Goal: Task Accomplishment & Management: Use online tool/utility

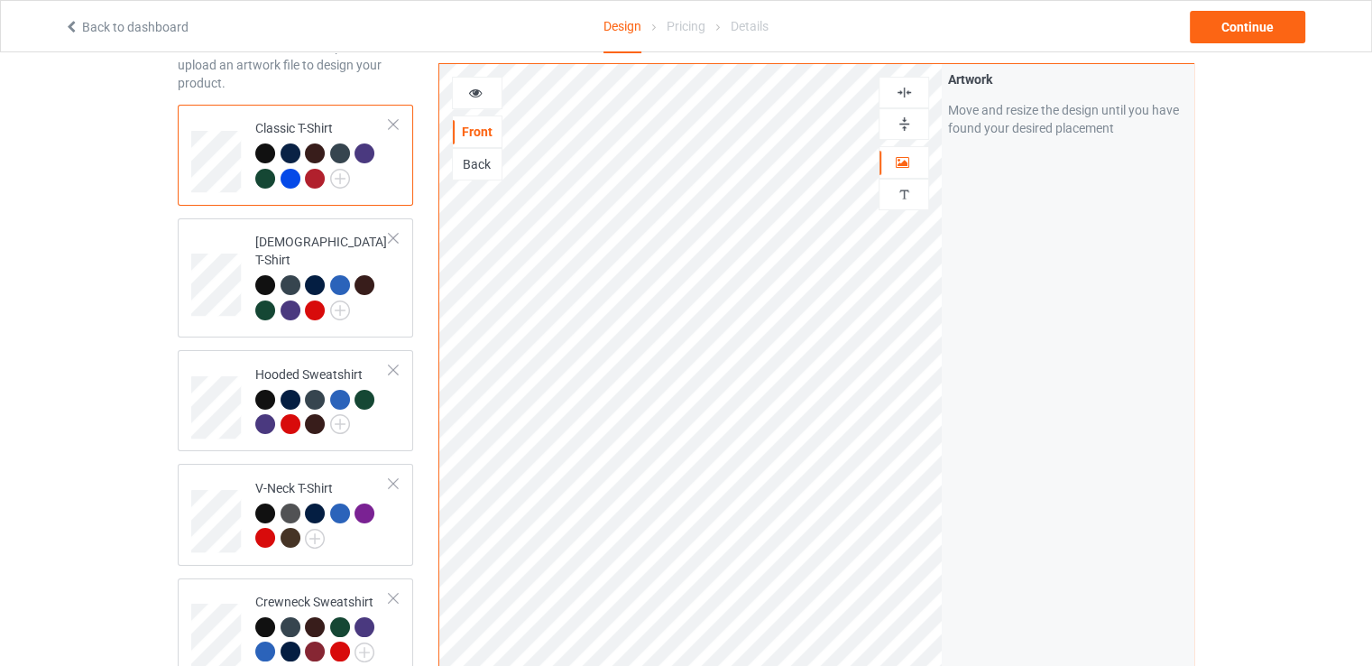
scroll to position [271, 0]
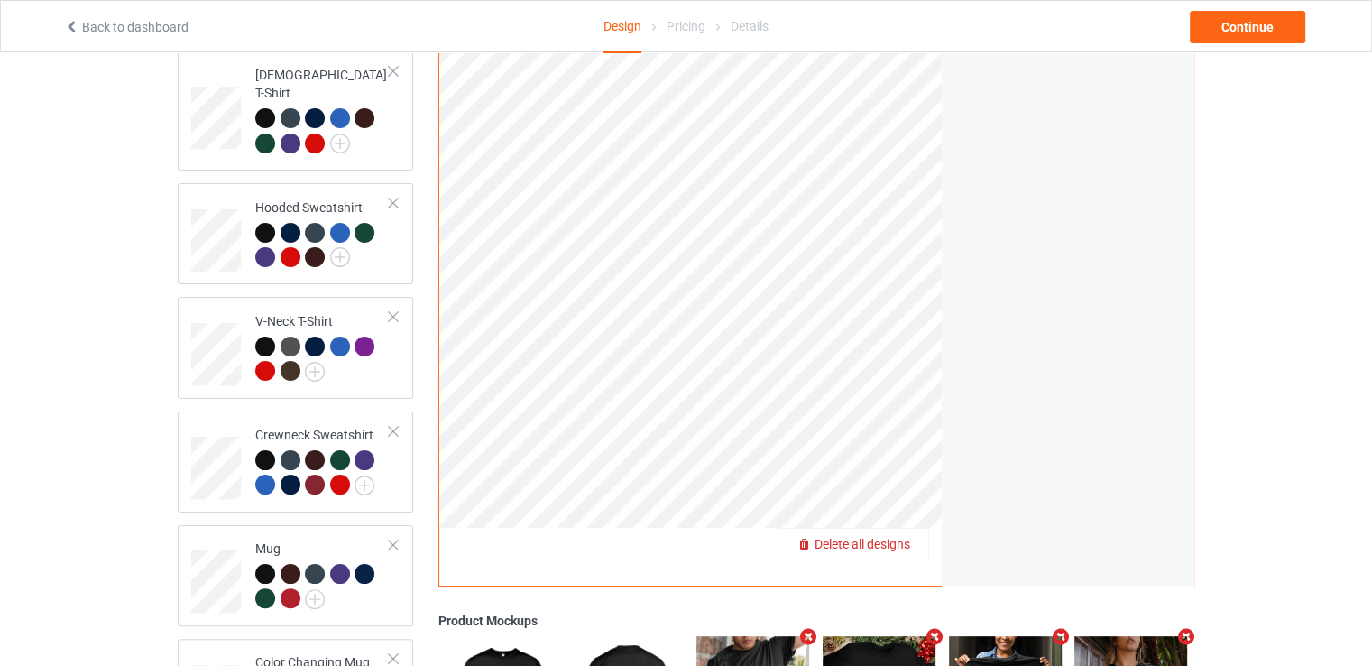
click at [900, 537] on span "Delete all designs" at bounding box center [863, 544] width 96 height 14
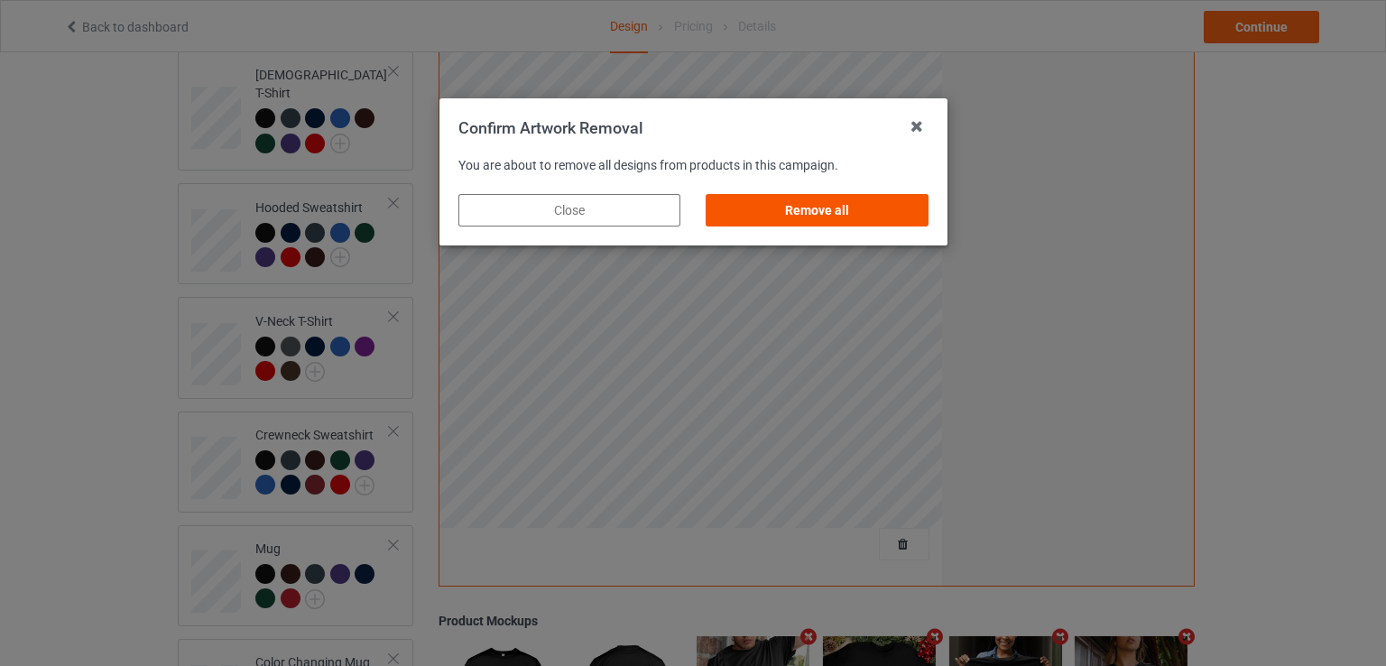
click at [817, 211] on div "Remove all" at bounding box center [817, 210] width 222 height 32
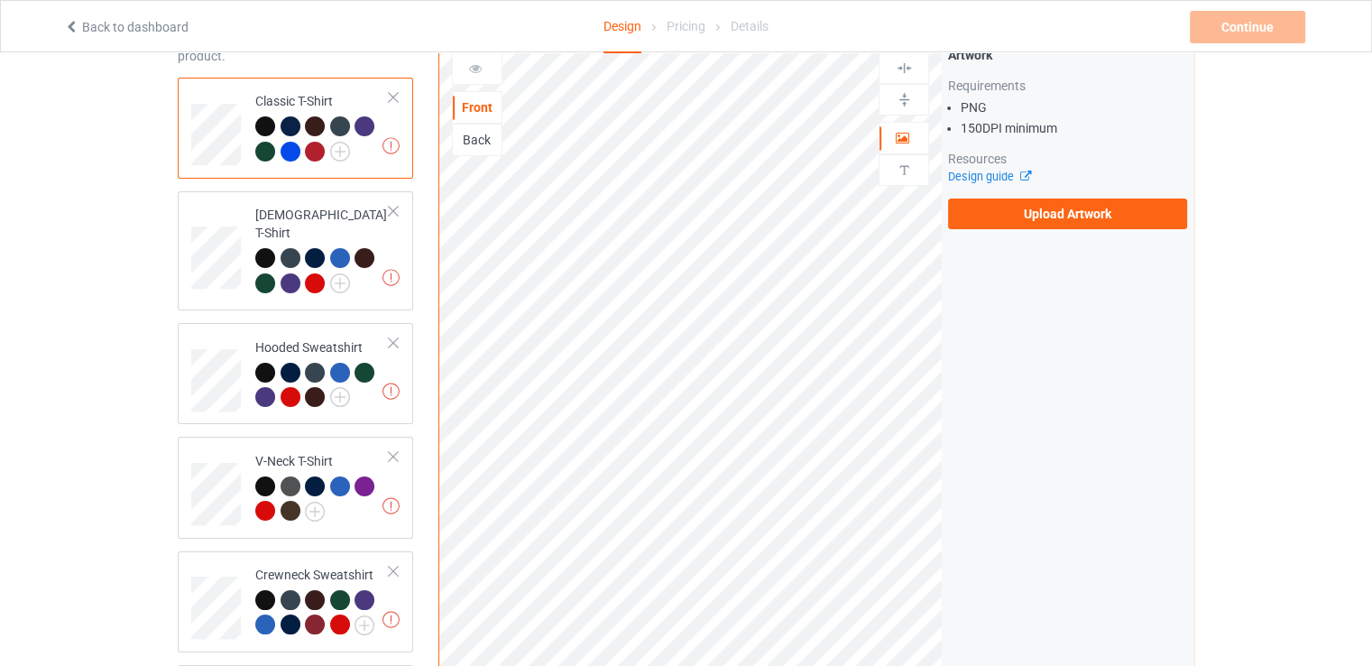
scroll to position [0, 0]
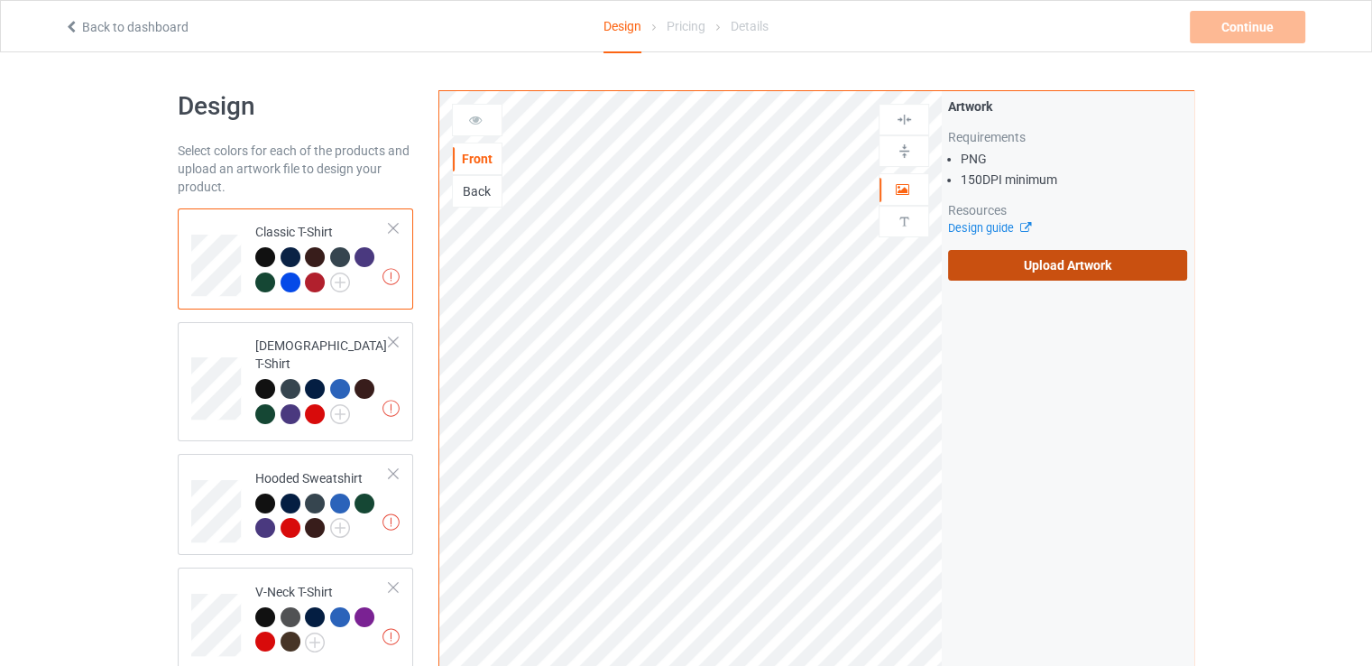
click at [1019, 260] on label "Upload Artwork" at bounding box center [1067, 265] width 239 height 31
click at [0, 0] on input "Upload Artwork" at bounding box center [0, 0] width 0 height 0
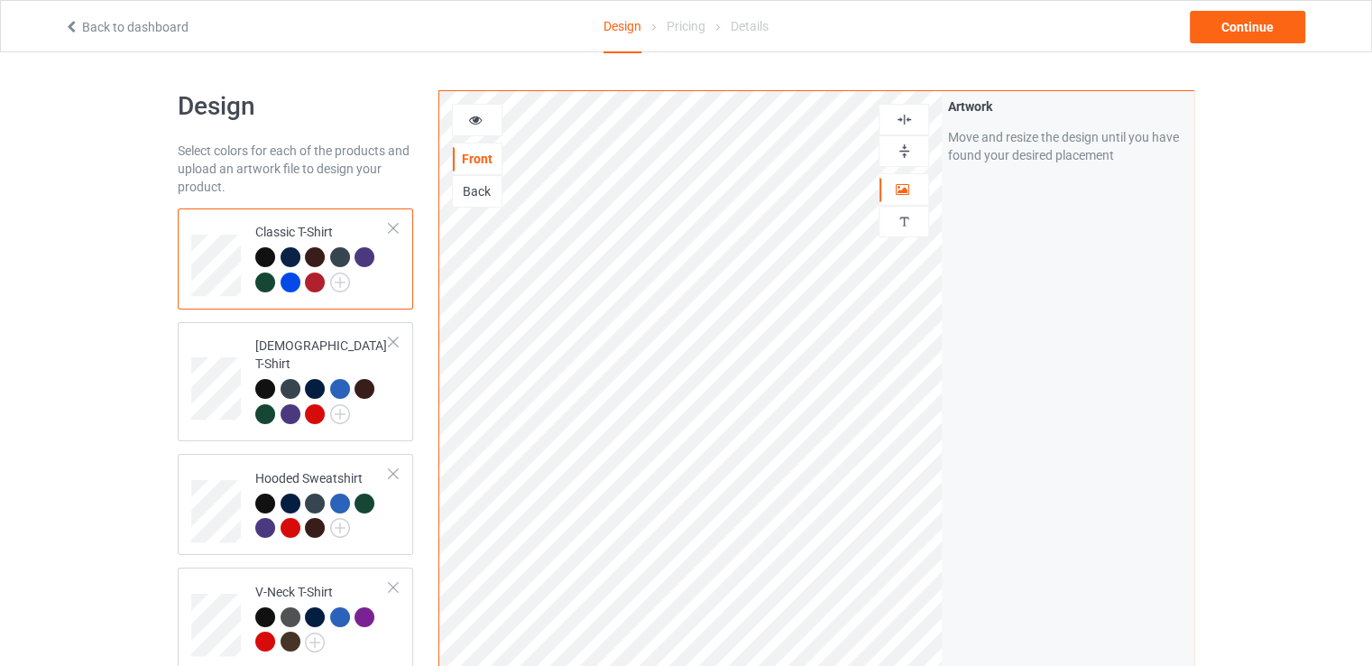
click at [896, 113] on img at bounding box center [904, 119] width 17 height 17
click at [894, 148] on div at bounding box center [904, 151] width 49 height 17
click at [1289, 23] on div "Continue" at bounding box center [1247, 27] width 115 height 32
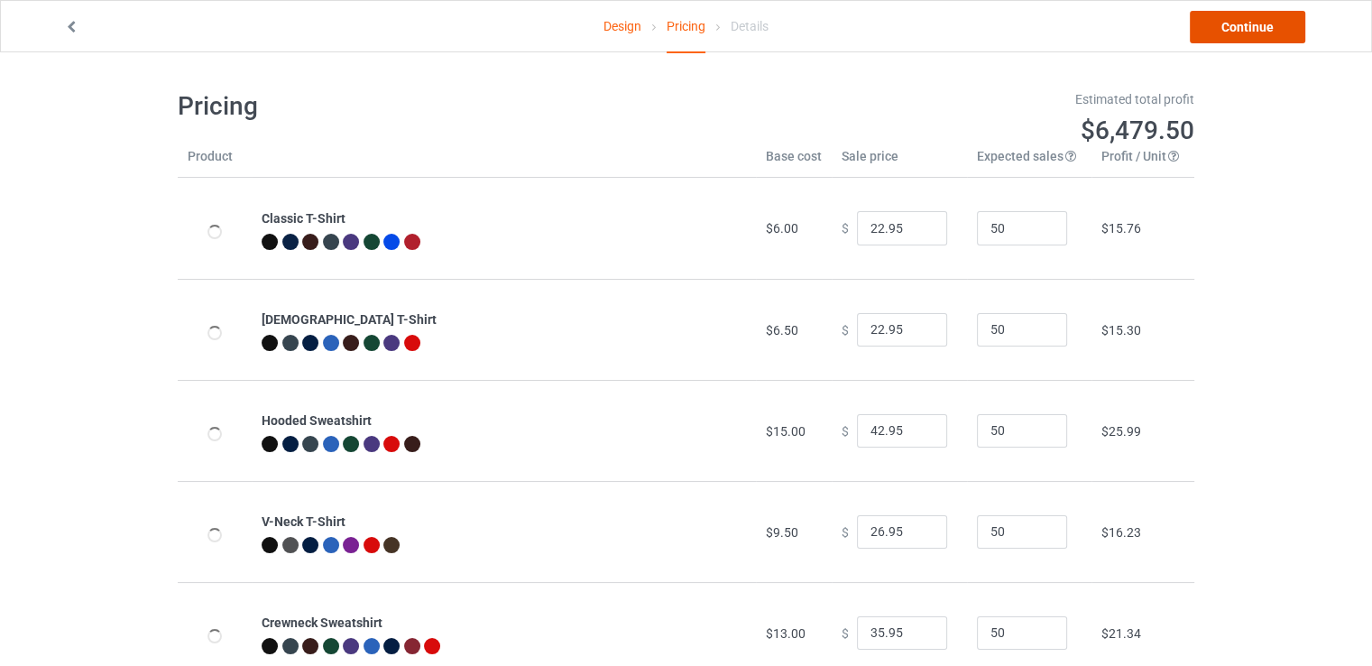
click at [1270, 27] on link "Continue" at bounding box center [1247, 27] width 115 height 32
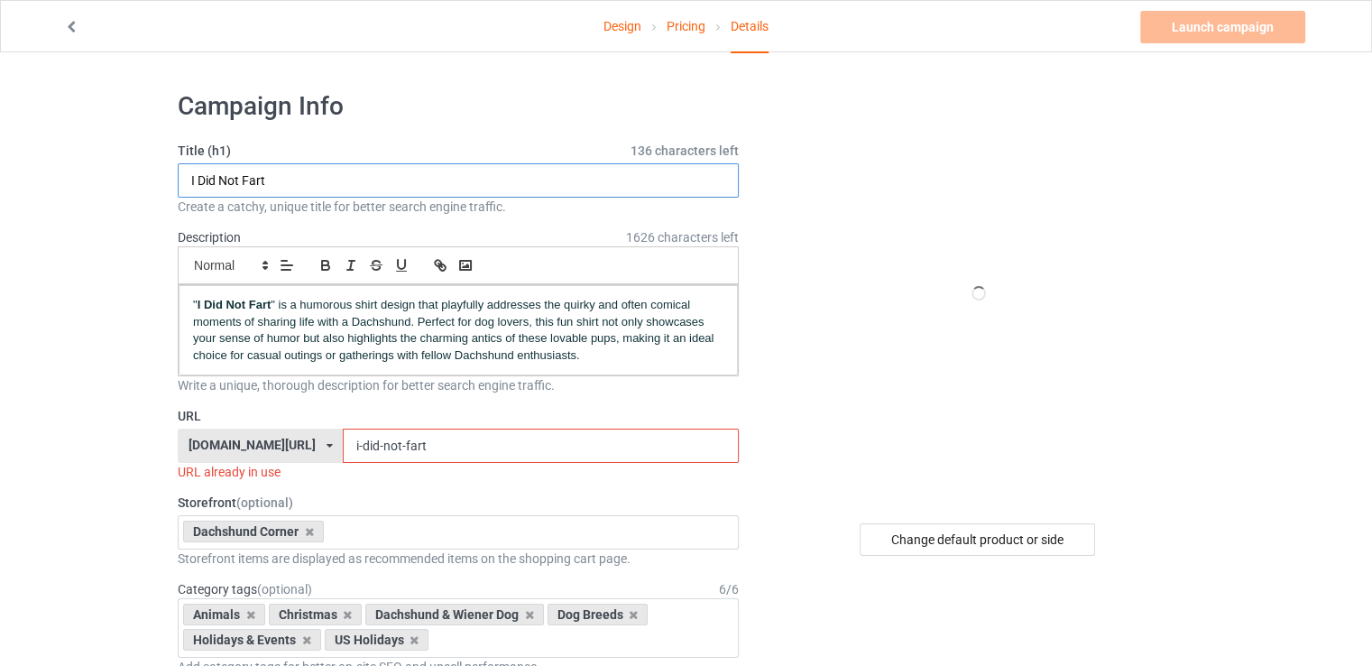
click at [430, 179] on input "I Did Not Fart" at bounding box center [458, 180] width 561 height 34
paste input "A Faithful Gaze Can Carry A Weary Day"
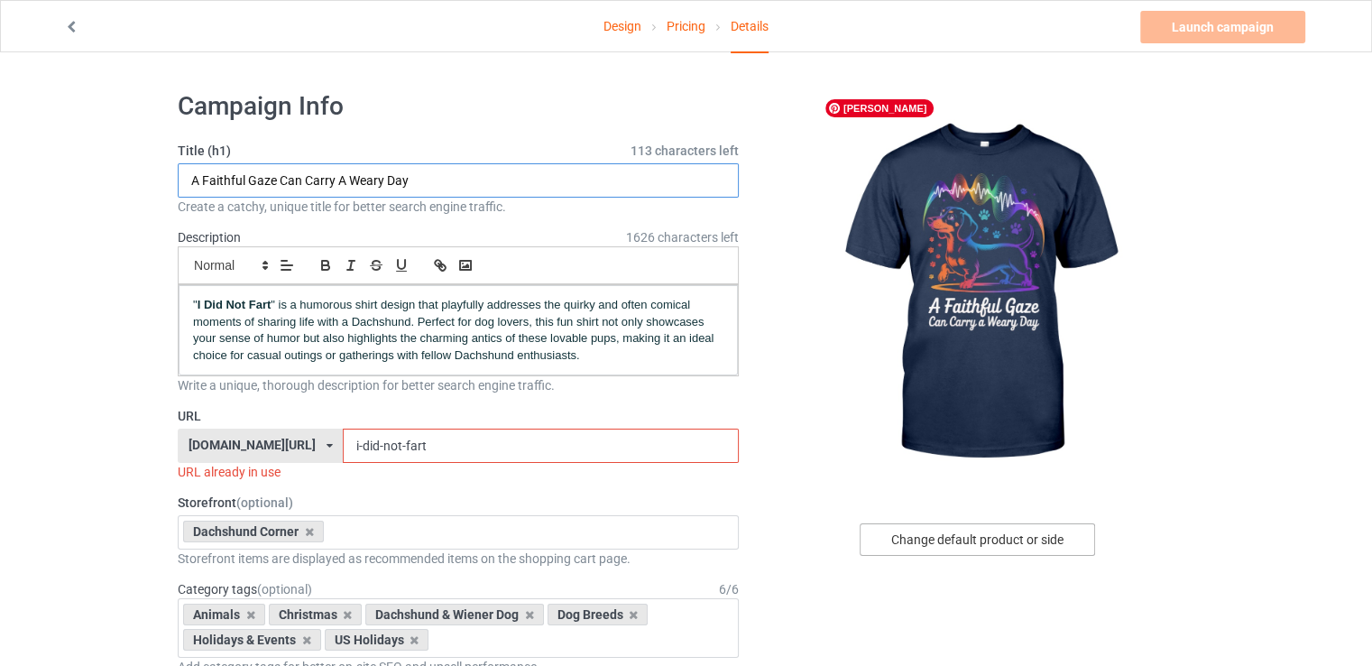
type input "A Faithful Gaze Can Carry A Weary Day"
click at [961, 540] on div "Change default product or side" at bounding box center [977, 539] width 235 height 32
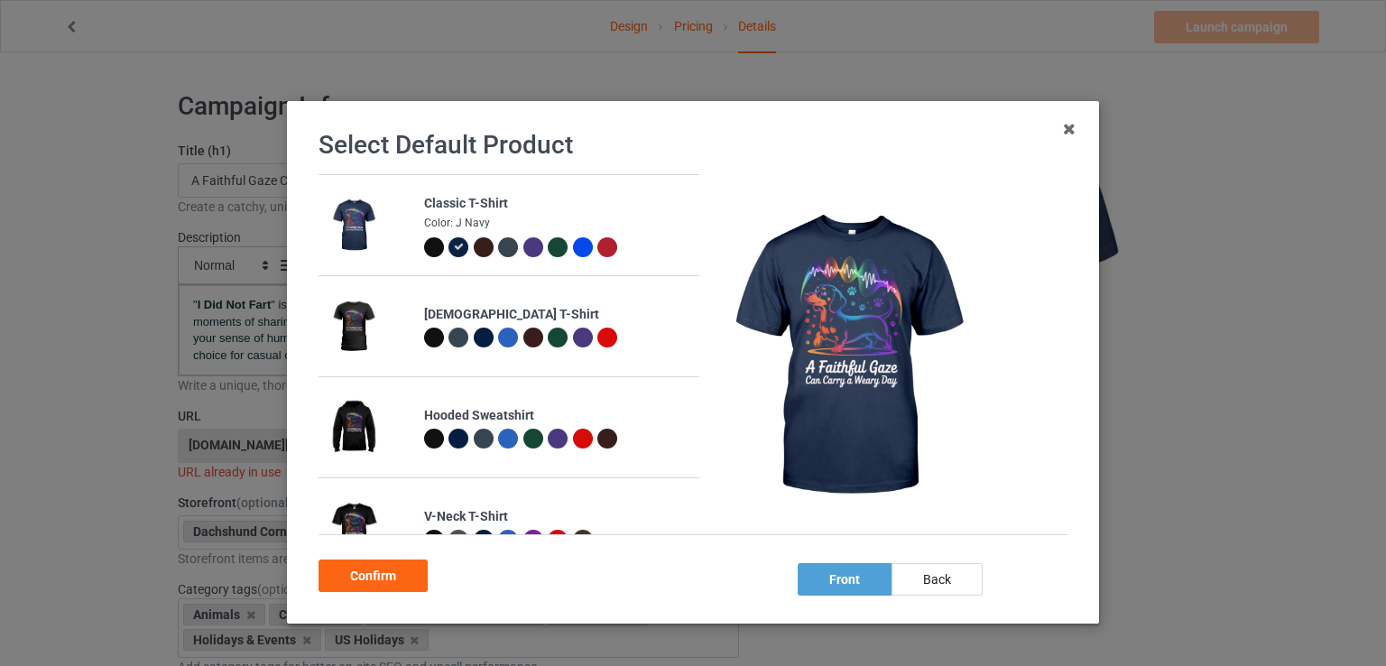
click at [424, 250] on div at bounding box center [434, 247] width 20 height 20
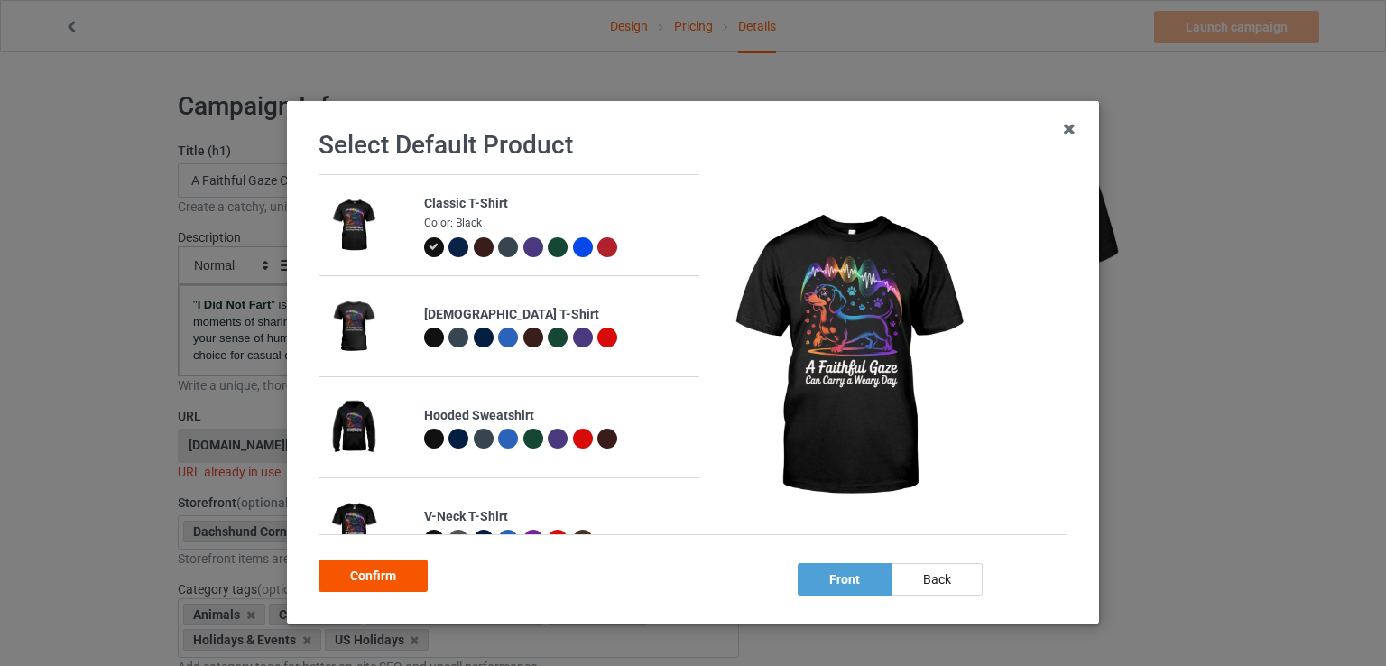
click at [401, 576] on div "Confirm" at bounding box center [373, 575] width 109 height 32
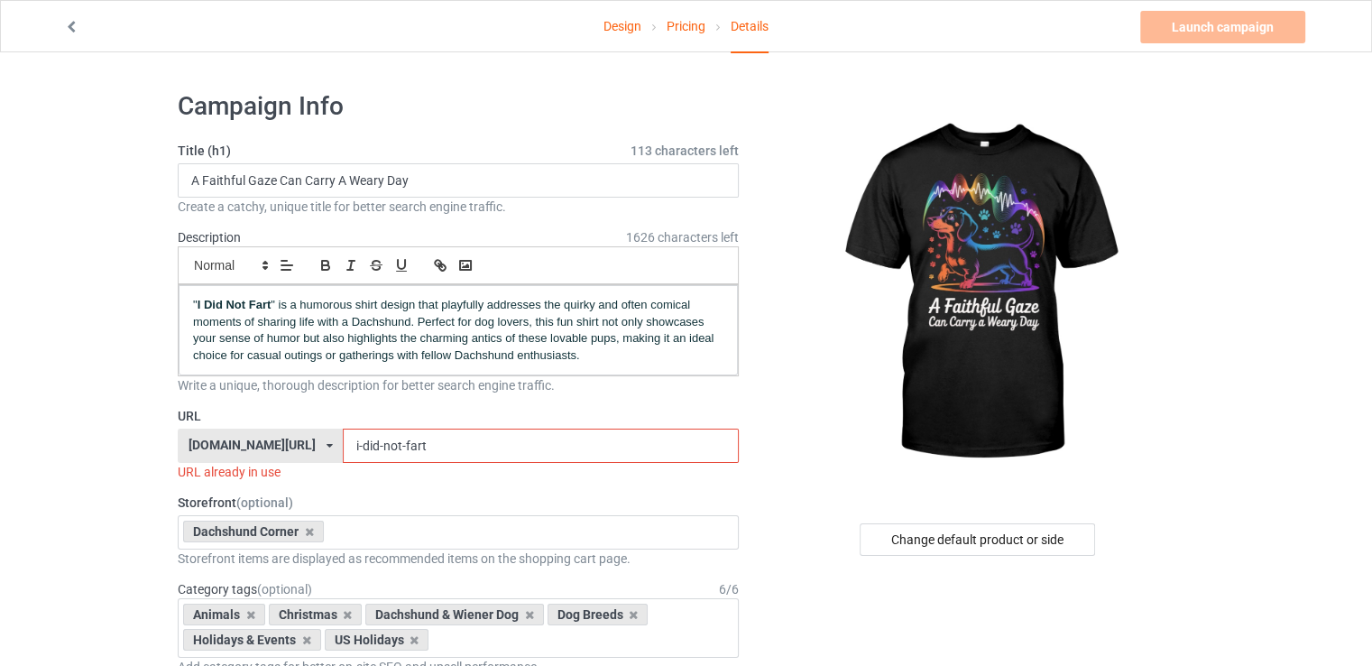
click at [434, 456] on input "i-did-not-fart" at bounding box center [540, 446] width 395 height 34
paste input "a-faithful-gaze-can-carry-a-weary-day"
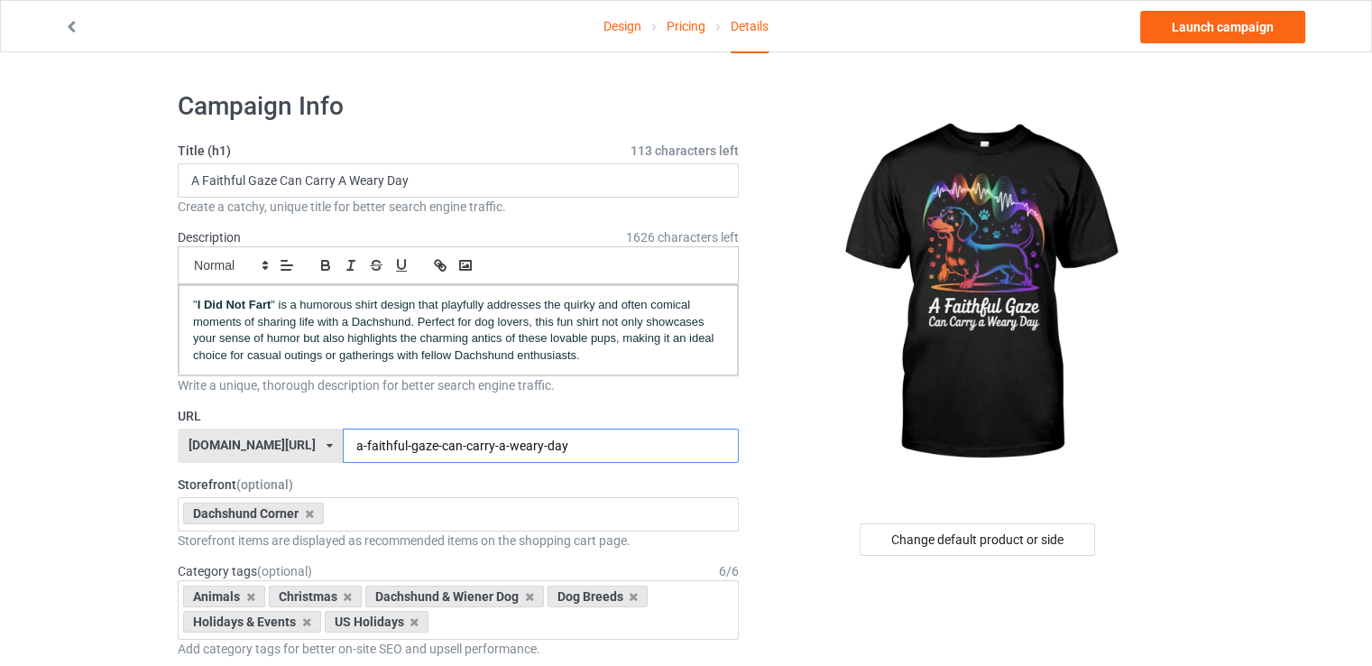
type input "a-faithful-gaze-can-carry-a-weary-day"
click at [436, 328] on p "" I Did Not Fart " is a humorous shirt design that playfully addresses the quir…" at bounding box center [458, 330] width 531 height 67
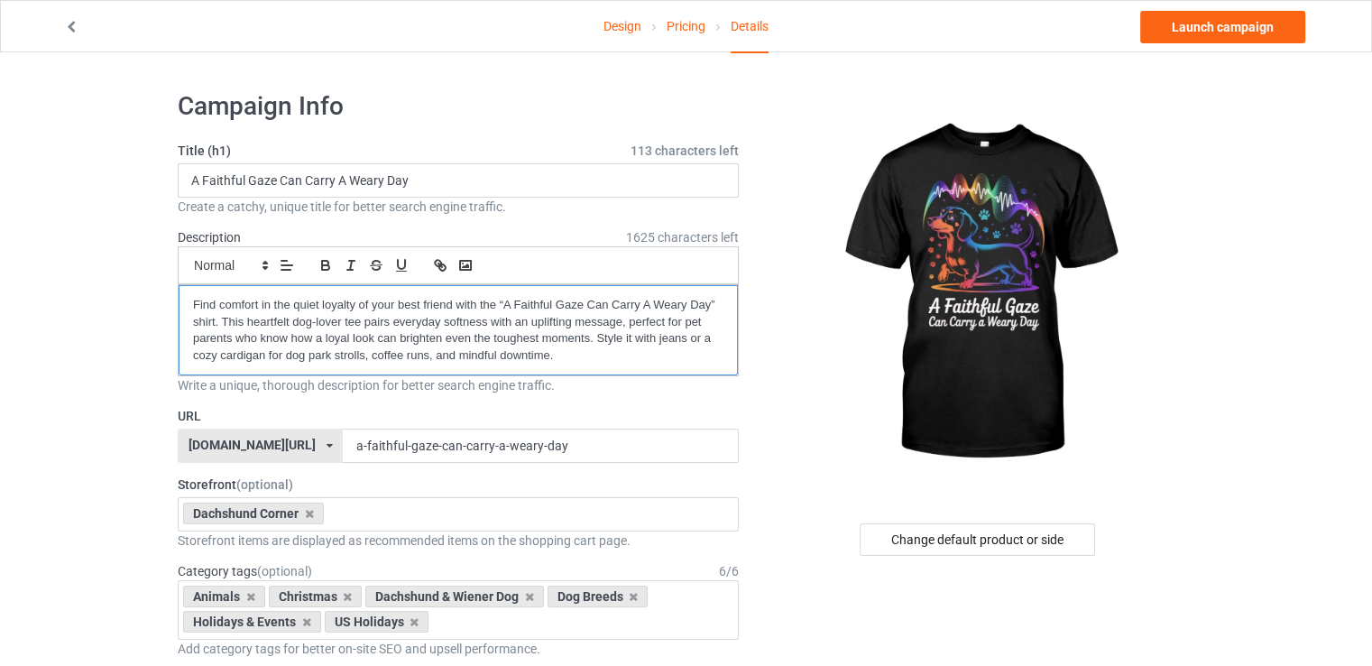
click at [502, 306] on p "Find comfort in the quiet loyalty of your best friend with the “A Faithful Gaze…" at bounding box center [458, 330] width 531 height 67
click at [707, 311] on p "Find comfort in the quiet loyalty of your best friend with the “A Faithful Gaze…" at bounding box center [458, 330] width 531 height 67
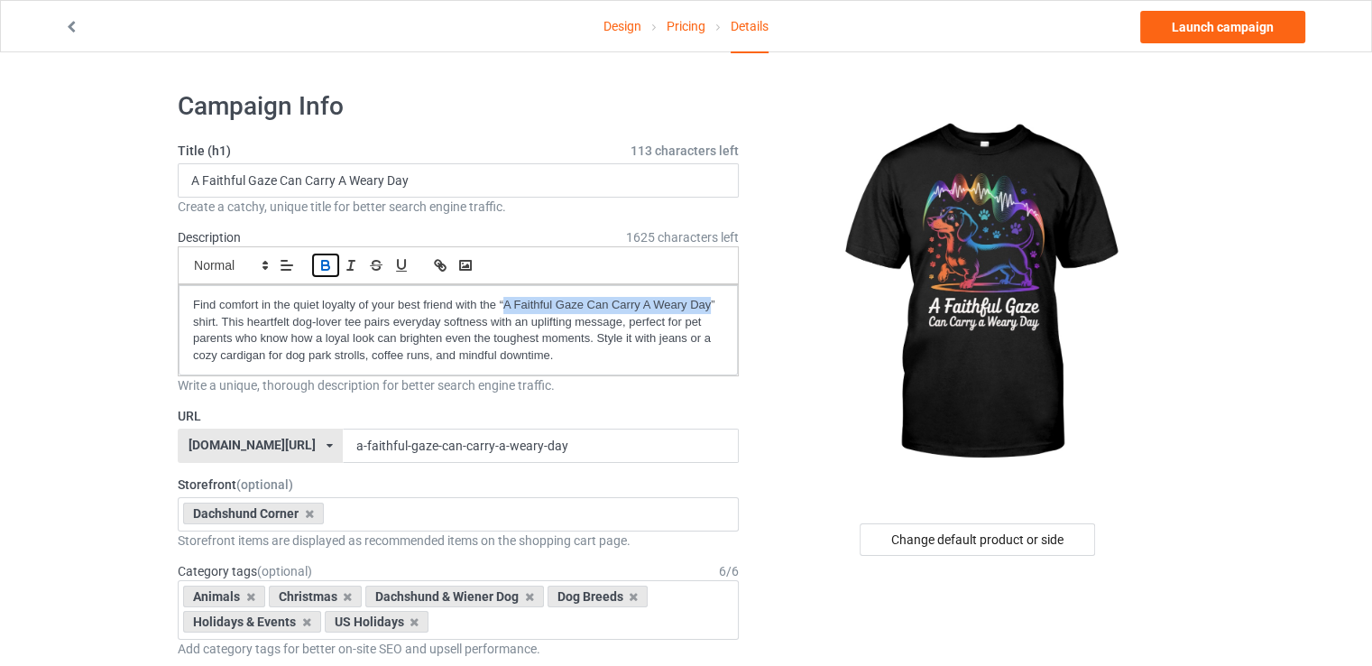
click at [322, 263] on icon "button" at bounding box center [325, 263] width 6 height 5
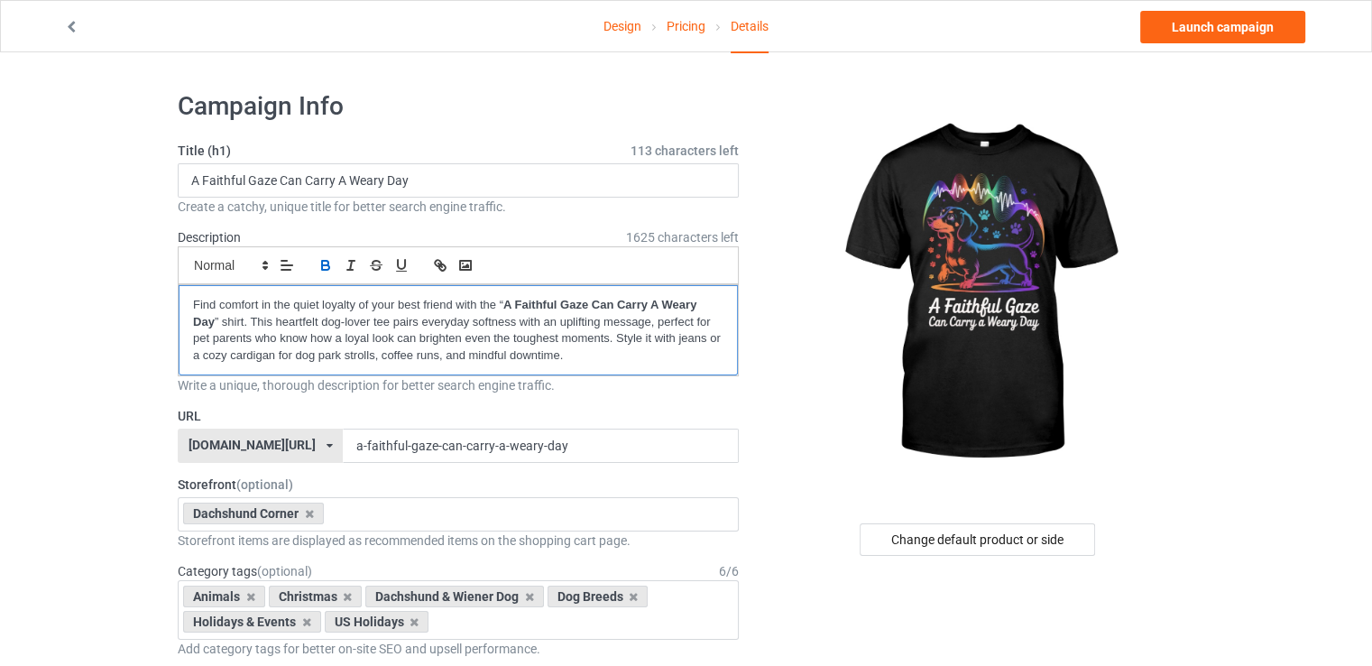
click at [580, 356] on p "Find comfort in the quiet loyalty of your best friend with the “ A Faithful Gaz…" at bounding box center [458, 330] width 531 height 67
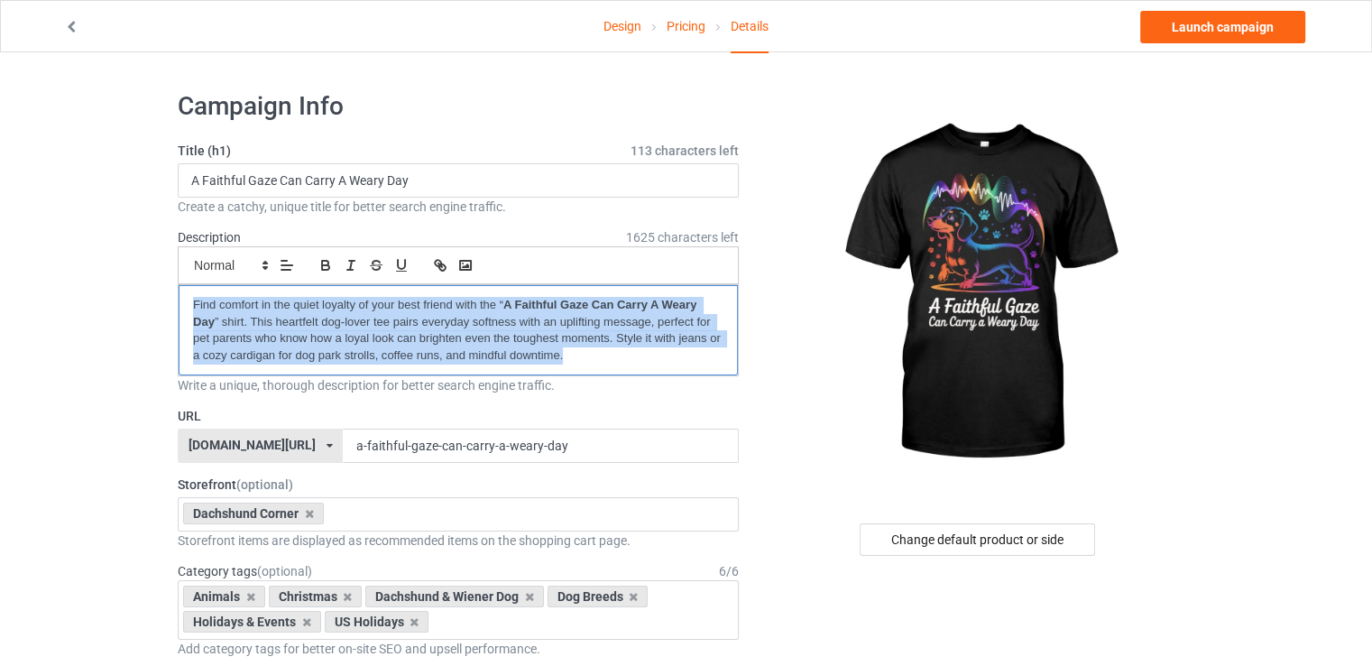
copy p "Find comfort in the quiet loyalty of your best friend with the “ A Faithful Gaz…"
click at [1200, 26] on link "Launch campaign" at bounding box center [1222, 27] width 165 height 32
